Goal: Find contact information: Find contact information

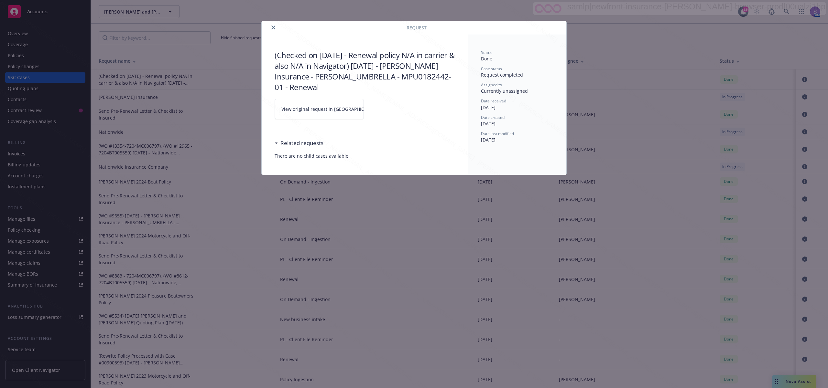
click at [274, 27] on icon "close" at bounding box center [273, 28] width 4 height 4
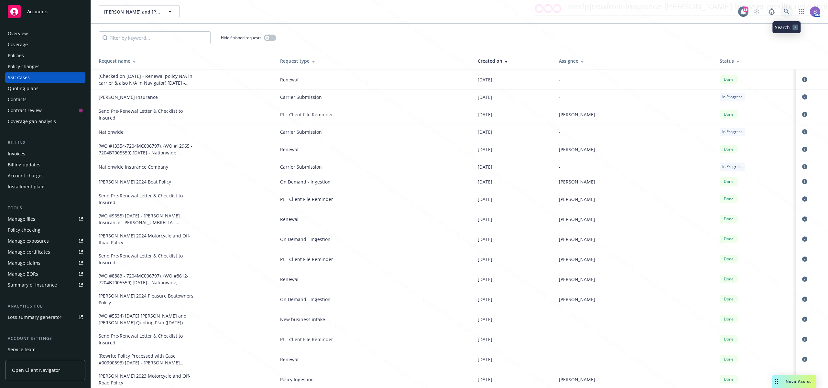
click at [785, 10] on icon at bounding box center [787, 12] width 6 height 6
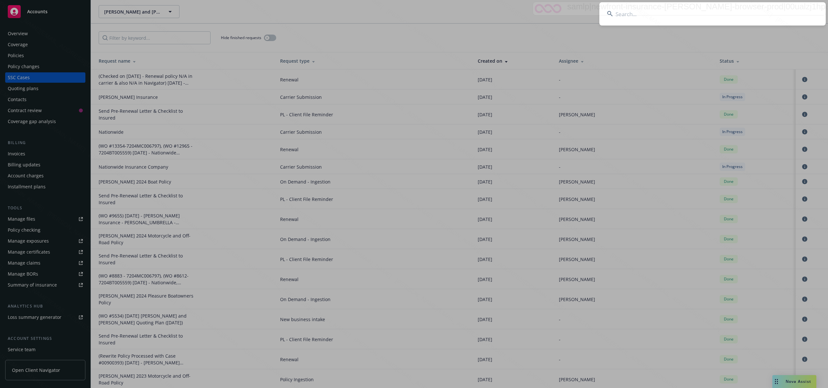
click at [623, 15] on input at bounding box center [712, 13] width 226 height 23
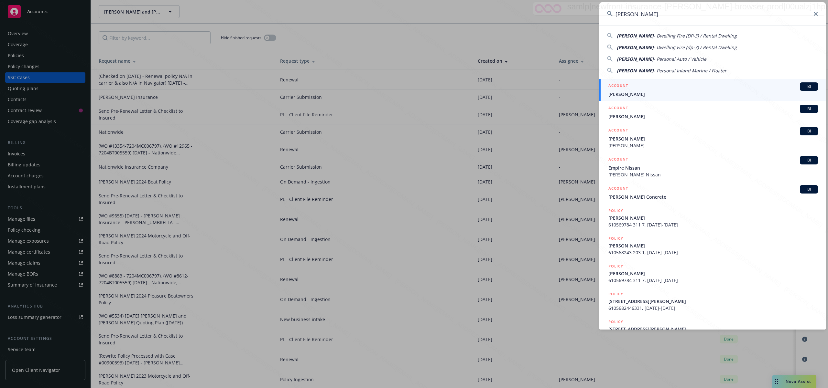
type input "Tim Bone"
click at [631, 91] on div "ACCOUNT BI" at bounding box center [713, 86] width 210 height 8
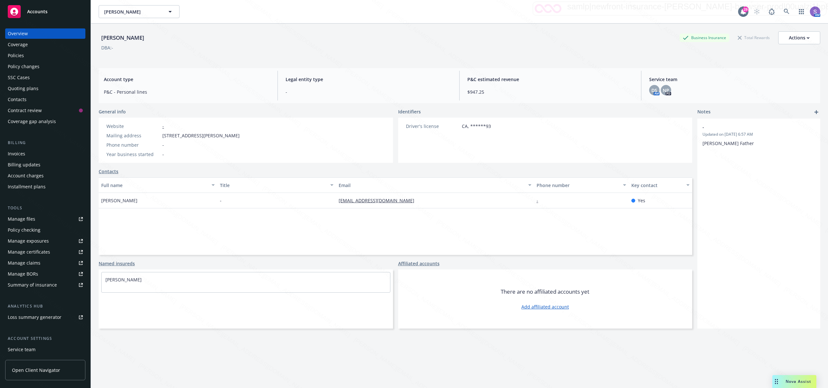
click at [22, 55] on div "Policies" at bounding box center [16, 55] width 16 height 10
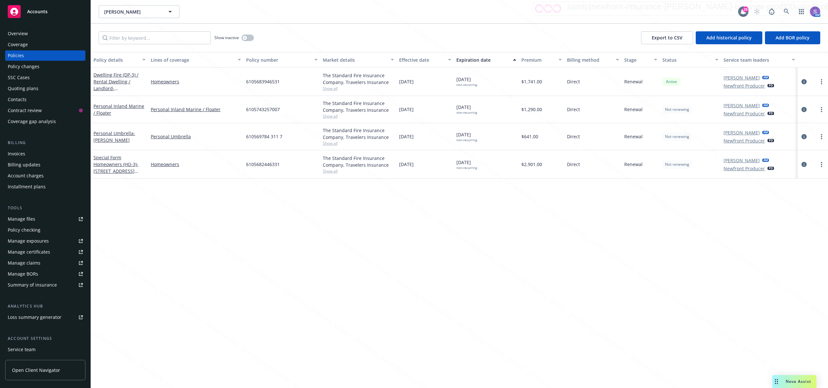
click at [23, 56] on div "Policies" at bounding box center [16, 55] width 16 height 10
click at [258, 164] on span "6105682446331" at bounding box center [263, 164] width 34 height 7
copy span "6105682446331"
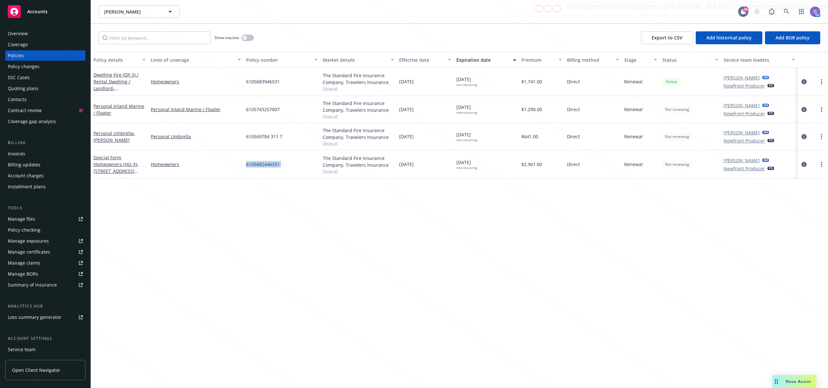
click at [27, 34] on div "Overview" at bounding box center [18, 33] width 20 height 10
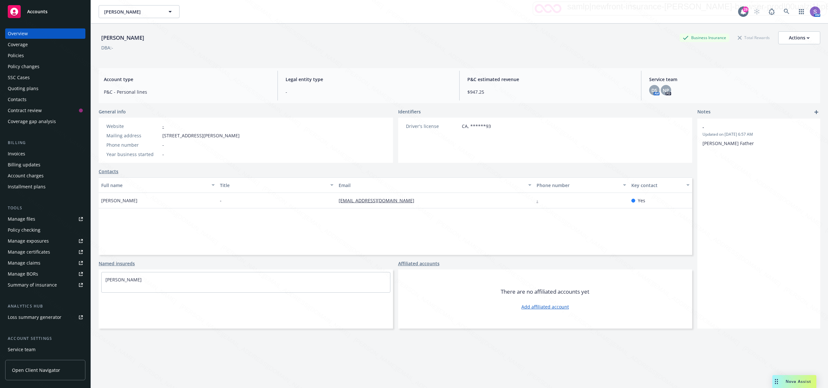
click at [23, 55] on div "Policies" at bounding box center [16, 55] width 16 height 10
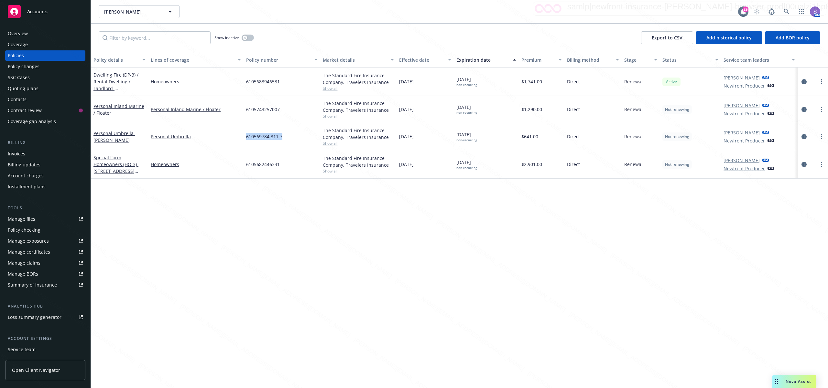
drag, startPoint x: 291, startPoint y: 139, endPoint x: 243, endPoint y: 138, distance: 47.9
click at [243, 138] on div "Personal Umbrella - TIMOTHY BONE Personal Umbrella 610569784 311 7 The Standard…" at bounding box center [459, 136] width 737 height 27
copy div "610569784 311 7"
click at [24, 33] on div "Overview" at bounding box center [18, 33] width 20 height 10
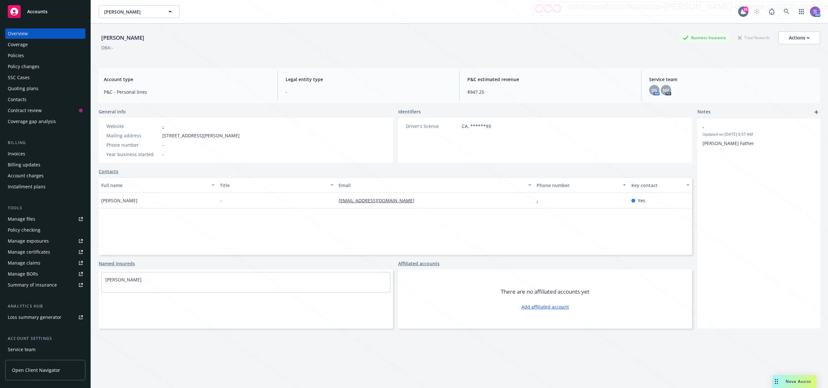
click at [254, 142] on div "Website - Mailing address 2531 W Paul Ave, Fresno, CA, 93711 Phone number - Yea…" at bounding box center [246, 140] width 294 height 45
click at [252, 142] on div "Website - Mailing address 2531 W Paul Ave, Fresno, CA, 93711 Phone number - Yea…" at bounding box center [246, 140] width 294 height 45
drag, startPoint x: 242, startPoint y: 139, endPoint x: 161, endPoint y: 136, distance: 80.9
click at [161, 136] on div "Website - Mailing address 2531 W Paul Ave, Fresno, CA, 93711 Phone number - Yea…" at bounding box center [173, 140] width 149 height 45
copy span "2531 W Paul Ave, Fresno, CA, 93711"
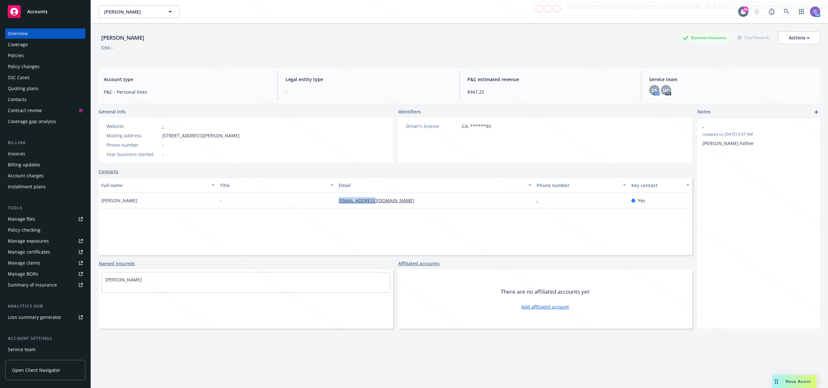
drag, startPoint x: 379, startPoint y: 201, endPoint x: 334, endPoint y: 201, distance: 45.3
click at [336, 201] on div "tfb@bciasp.com" at bounding box center [435, 201] width 198 height 16
copy link "tfb@bciasp.com"
click at [784, 11] on icon at bounding box center [787, 12] width 6 height 6
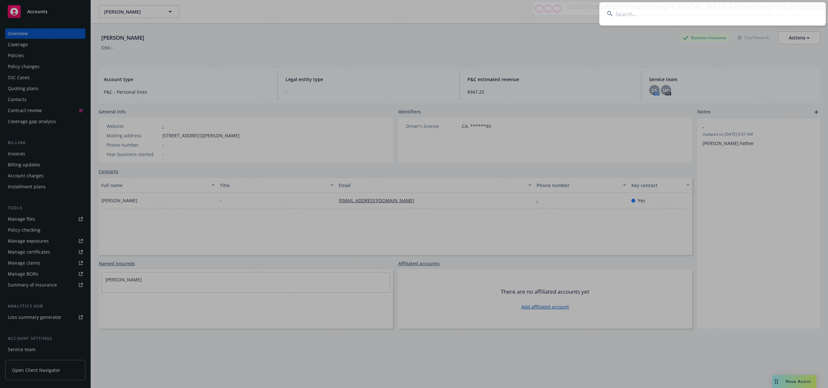
click at [629, 13] on input at bounding box center [712, 13] width 226 height 23
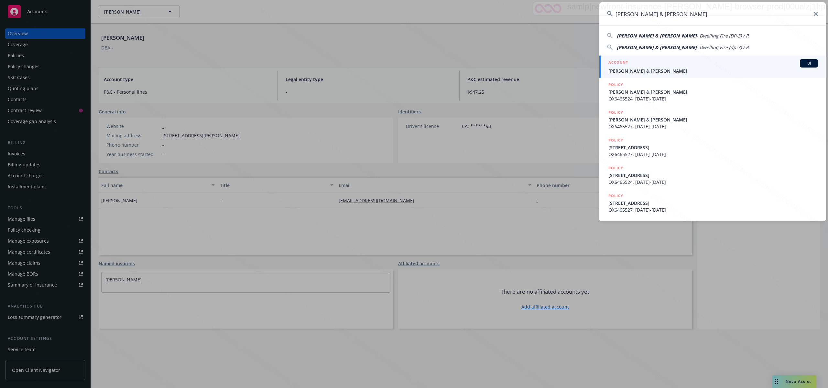
type input "Quintero, Katie & Jairo"
click at [640, 66] on div "ACCOUNT BI" at bounding box center [713, 63] width 210 height 8
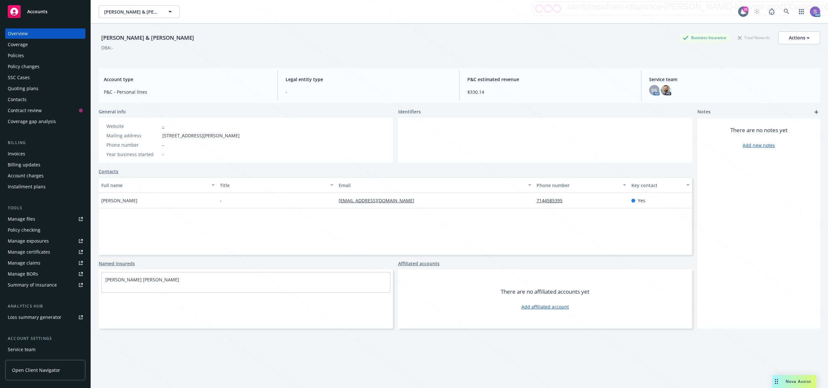
click at [17, 57] on div "Policies" at bounding box center [16, 55] width 16 height 10
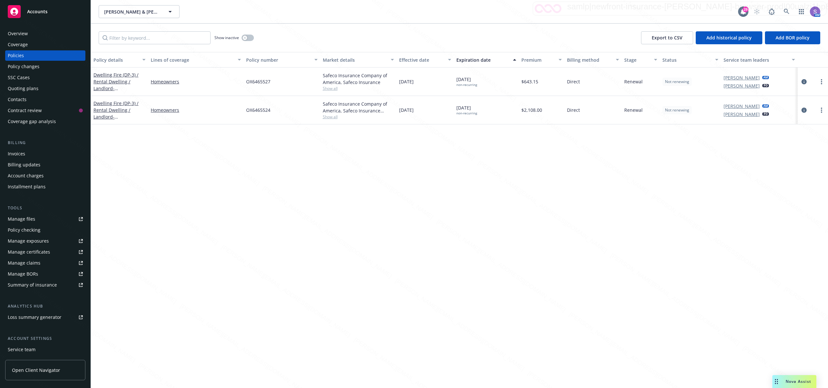
click at [23, 31] on div "Overview" at bounding box center [18, 33] width 20 height 10
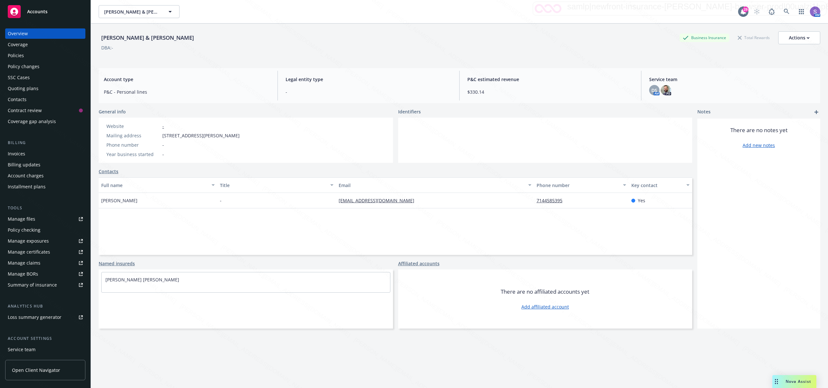
drag, startPoint x: 260, startPoint y: 138, endPoint x: 158, endPoint y: 132, distance: 102.7
click at [158, 132] on div "Website - Mailing address 6174 Marcella Way, Buena Park, CA, 90620 Phone number…" at bounding box center [246, 140] width 294 height 45
copy div "6174 Marcella Way, Buena Park, CA, 90620"
drag, startPoint x: 397, startPoint y: 202, endPoint x: 328, endPoint y: 204, distance: 69.5
click at [328, 204] on div "Katie Quintero - poopook8e@yahoo.com 7144585395 Yes" at bounding box center [395, 201] width 593 height 16
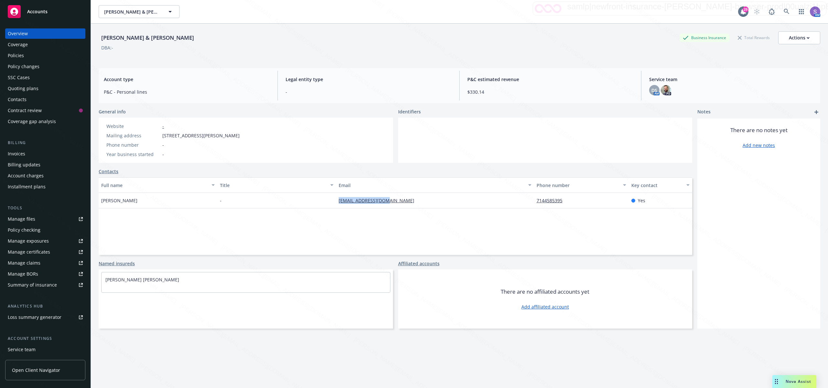
copy div "poopook8e@yahoo.com"
click at [784, 9] on icon at bounding box center [787, 12] width 6 height 6
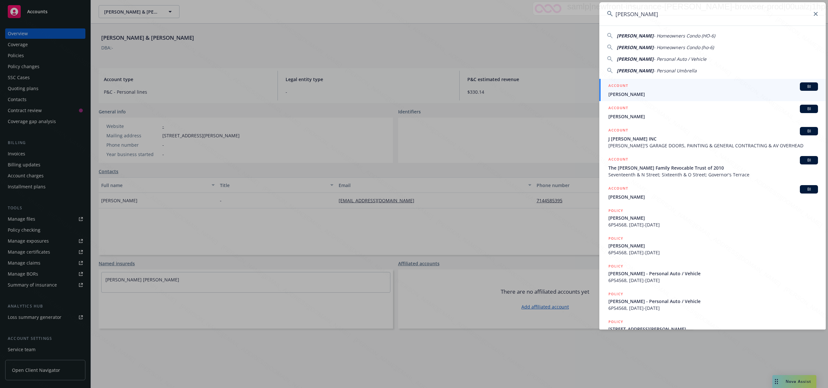
type input "Steven Greene"
click at [646, 90] on div "ACCOUNT BI" at bounding box center [713, 86] width 210 height 8
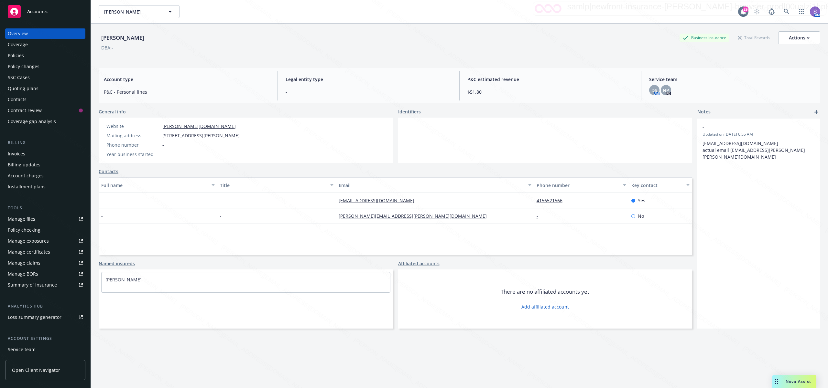
click at [19, 54] on div "Policies" at bounding box center [16, 55] width 16 height 10
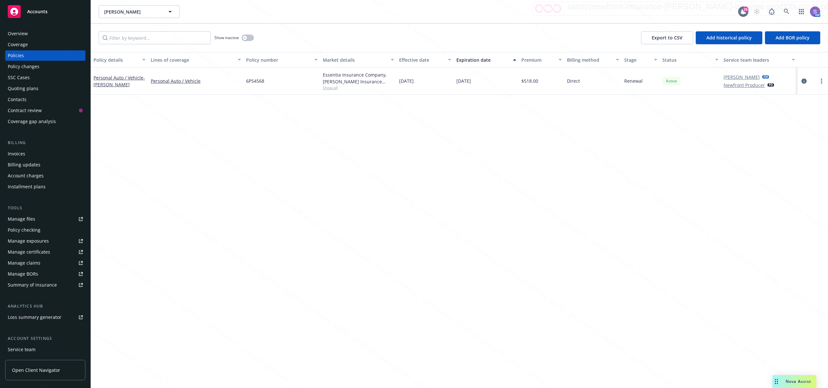
click at [34, 33] on div "Overview" at bounding box center [45, 33] width 75 height 10
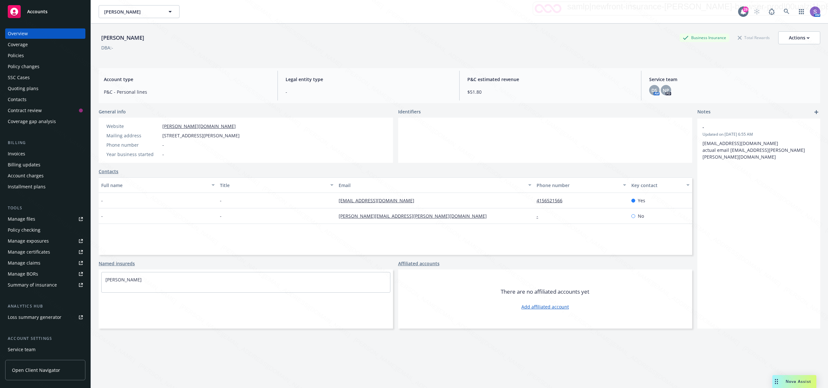
click at [17, 54] on div "Policies" at bounding box center [16, 55] width 16 height 10
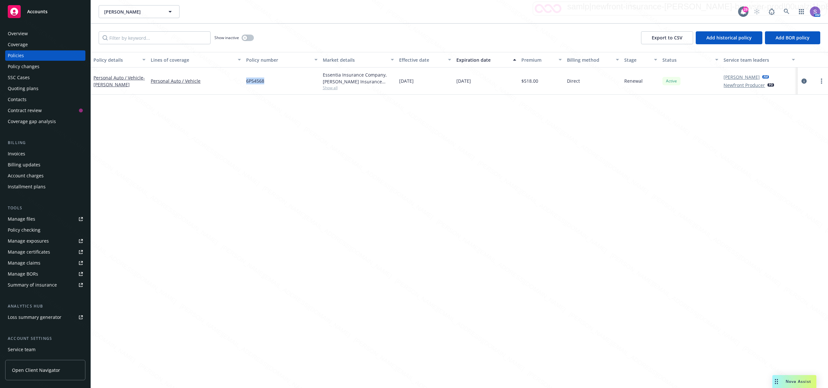
drag, startPoint x: 283, startPoint y: 87, endPoint x: 240, endPoint y: 85, distance: 43.0
click at [240, 85] on div "Personal Auto / Vehicle - Steve Greene Personal Auto / Vehicle 6P54568 Essentia…" at bounding box center [459, 81] width 737 height 27
copy div "6P54568"
click at [34, 34] on div "Overview" at bounding box center [45, 33] width 75 height 10
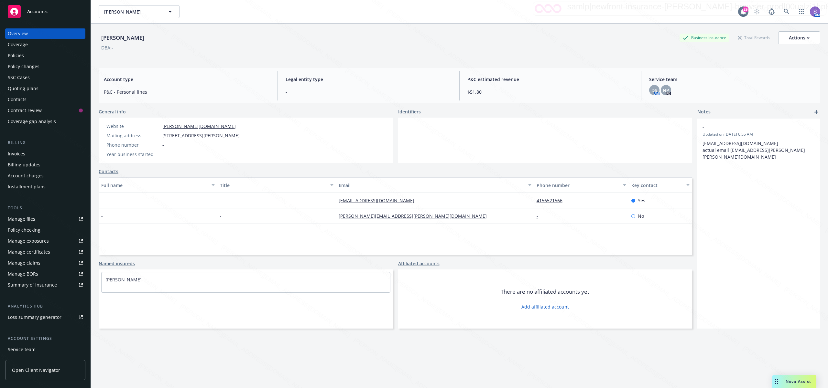
click at [15, 54] on div "Policies" at bounding box center [16, 55] width 16 height 10
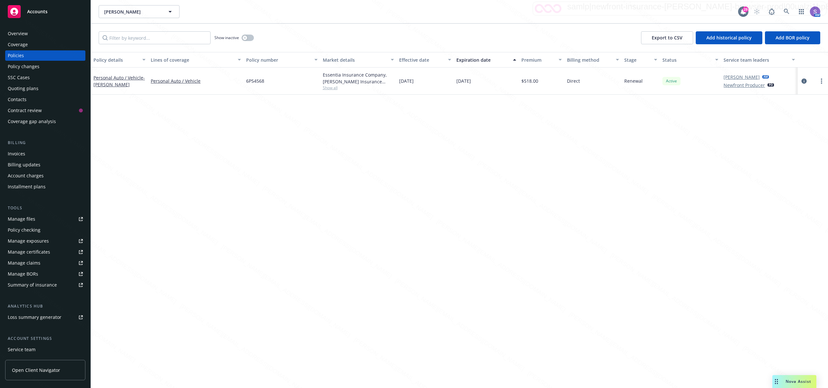
click at [25, 34] on div "Overview" at bounding box center [18, 33] width 20 height 10
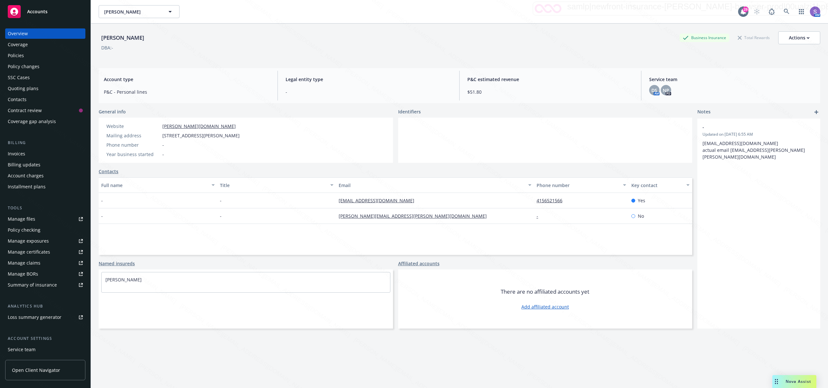
drag, startPoint x: 254, startPoint y: 137, endPoint x: 159, endPoint y: 136, distance: 94.1
click at [159, 136] on div "Website robasciotti.com Mailing address 2927 Pierce St, San Francisco, CA, 9412…" at bounding box center [173, 140] width 149 height 45
copy div "2927 Pierce St, San Francisco, CA, 94123"
drag, startPoint x: 392, startPoint y: 203, endPoint x: 325, endPoint y: 203, distance: 66.6
click at [325, 203] on div "- - sgreene@gmail.com 4156521566 Yes" at bounding box center [395, 201] width 593 height 16
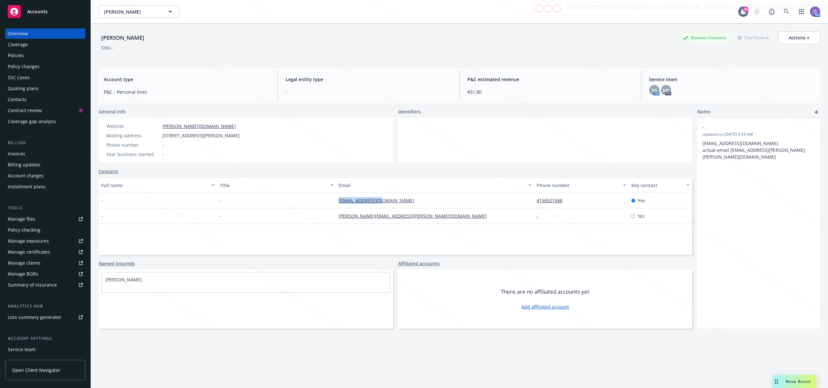
copy div "sgreene@gmail.com"
click at [784, 11] on icon at bounding box center [787, 12] width 6 height 6
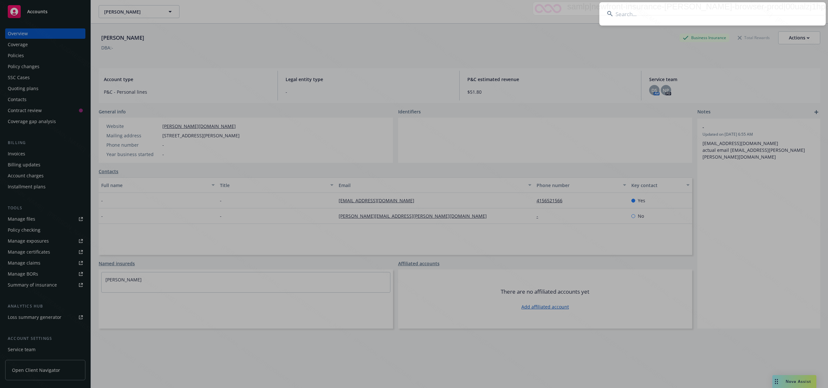
click at [649, 16] on input at bounding box center [712, 13] width 226 height 23
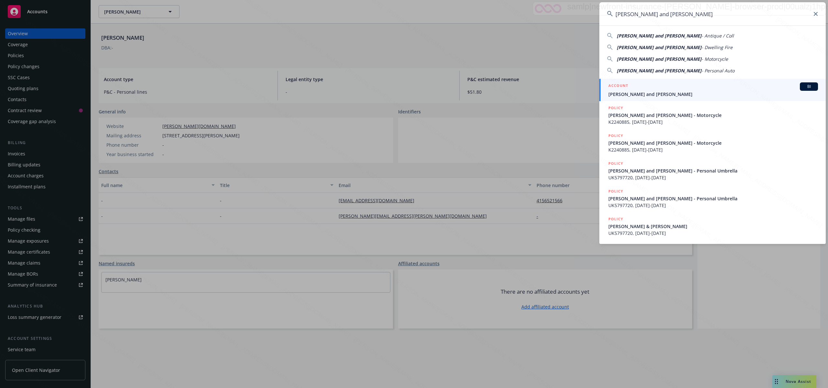
type input "Michael Drinker and Susan Fonseca"
click at [638, 89] on div "ACCOUNT BI" at bounding box center [713, 86] width 210 height 8
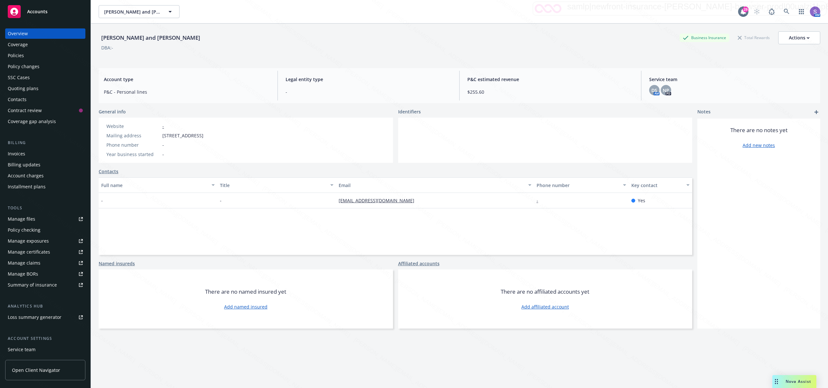
click at [21, 56] on div "Policies" at bounding box center [16, 55] width 16 height 10
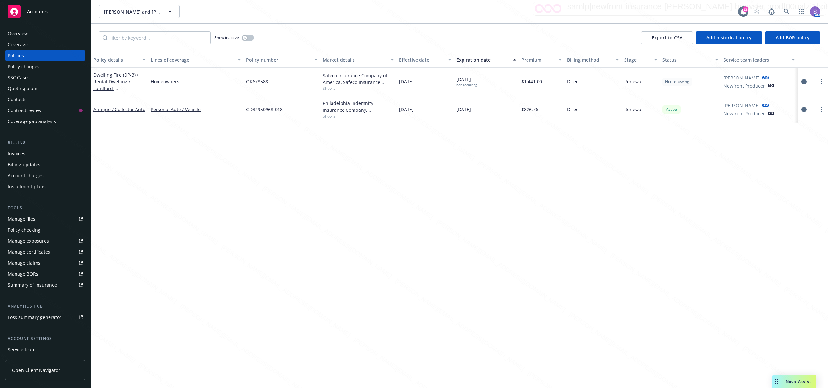
click at [17, 32] on div "Overview" at bounding box center [18, 33] width 20 height 10
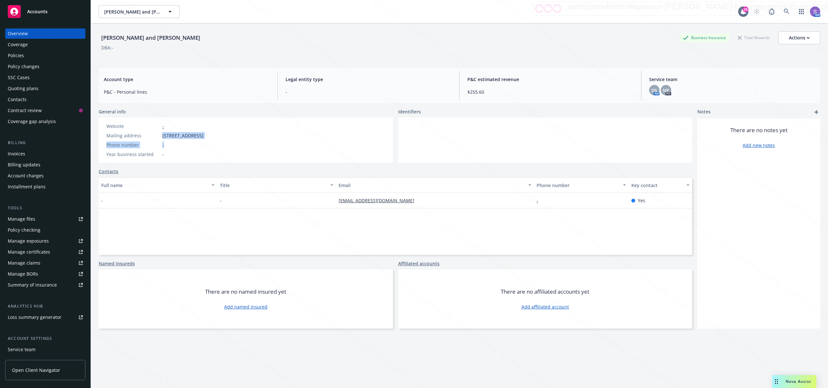
drag, startPoint x: 240, startPoint y: 142, endPoint x: 159, endPoint y: 136, distance: 80.4
click at [159, 136] on div "Website - Mailing address 1202 3rd Ave, Napa, CA, 94558 Phone number - Year bus…" at bounding box center [246, 140] width 294 height 45
click at [254, 142] on div "Website - Mailing address 1202 3rd Ave, Napa, CA, 94558 Phone number - Year bus…" at bounding box center [246, 140] width 294 height 45
click at [173, 145] on div "Phone number -" at bounding box center [155, 145] width 102 height 7
click at [152, 143] on div "Phone number" at bounding box center [132, 145] width 53 height 7
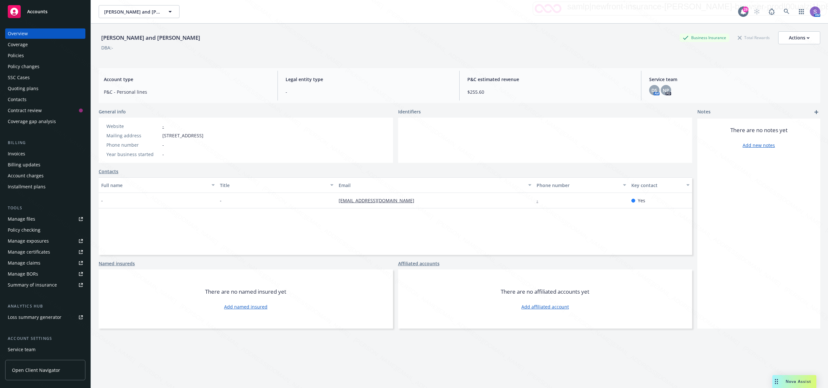
drag, startPoint x: 232, startPoint y: 135, endPoint x: 161, endPoint y: 135, distance: 70.5
click at [161, 135] on div "Website - Mailing address 1202 3rd Ave, Napa, CA, 94558 Phone number - Year bus…" at bounding box center [155, 140] width 113 height 45
copy span "1202 3rd Ave, Napa, CA, 94558"
drag, startPoint x: 401, startPoint y: 199, endPoint x: 323, endPoint y: 197, distance: 77.6
click at [323, 197] on div "- - thedrinkers@earthlink.net - Yes" at bounding box center [395, 201] width 593 height 16
